Goal: Navigation & Orientation: Find specific page/section

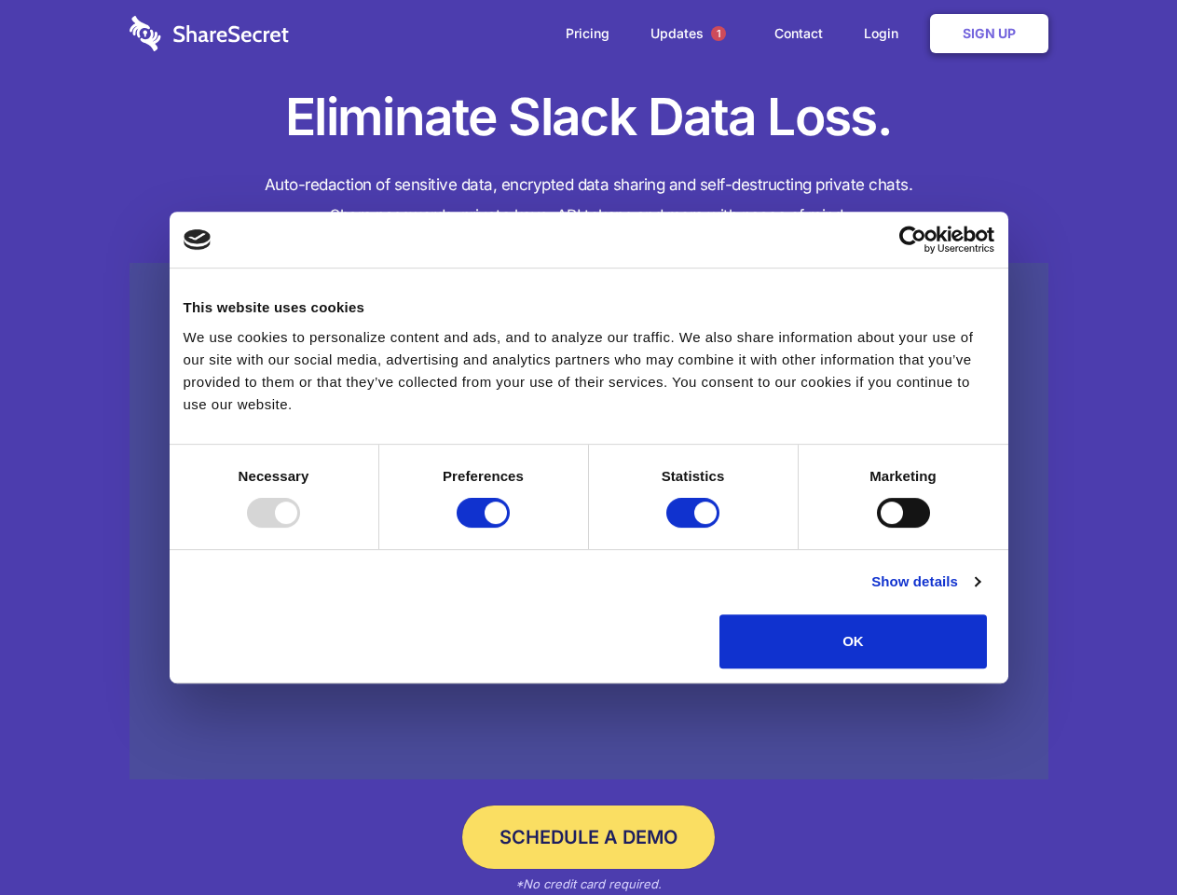
click at [300, 528] on div at bounding box center [273, 513] width 53 height 30
click at [510, 528] on input "Preferences" at bounding box center [483, 513] width 53 height 30
checkbox input "false"
click at [695, 528] on input "Statistics" at bounding box center [693, 513] width 53 height 30
checkbox input "false"
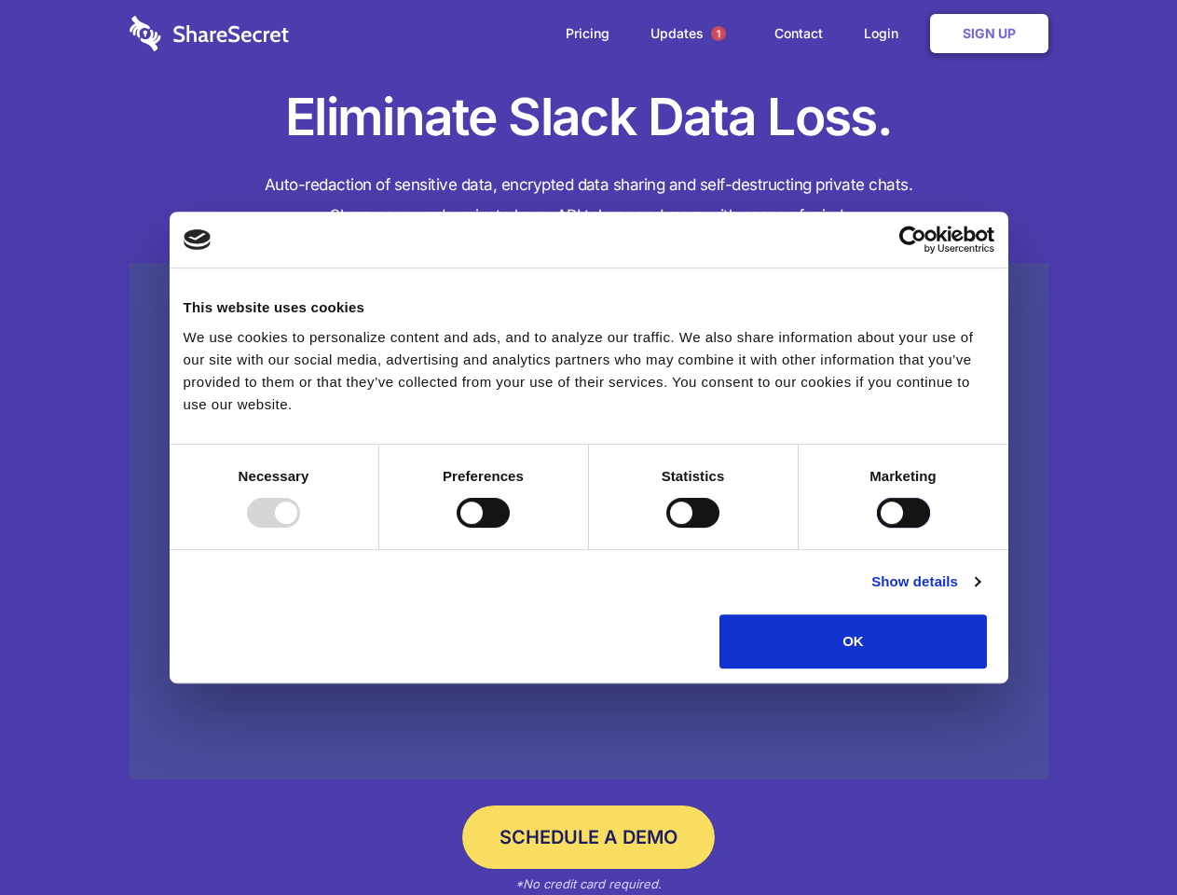
click at [877, 528] on input "Marketing" at bounding box center [903, 513] width 53 height 30
checkbox input "true"
click at [980, 593] on link "Show details" at bounding box center [926, 582] width 108 height 22
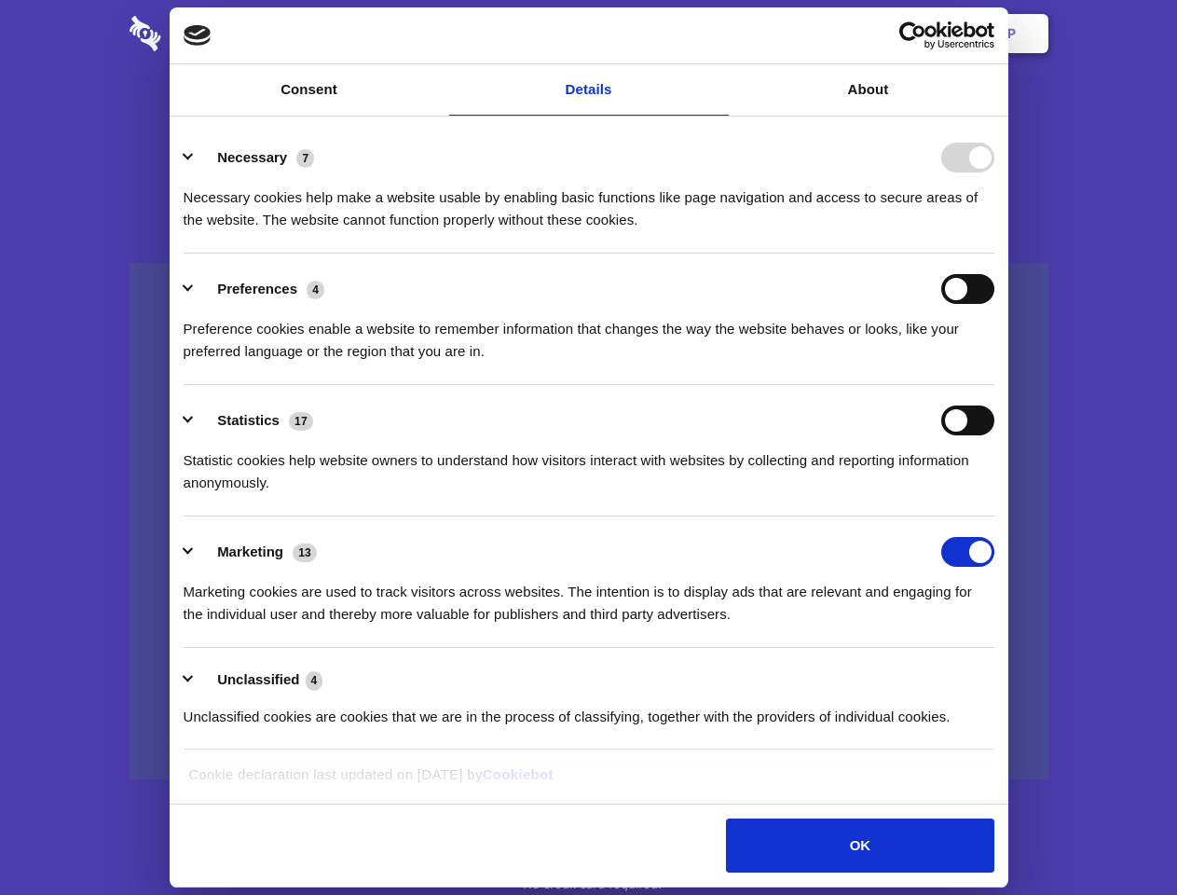
click at [1003, 675] on ul "Necessary 7 Necessary cookies help make a website usable by enabling basic func…" at bounding box center [588, 436] width 829 height 628
click at [718, 34] on span "1" at bounding box center [718, 33] width 15 height 15
